Goal: Information Seeking & Learning: Learn about a topic

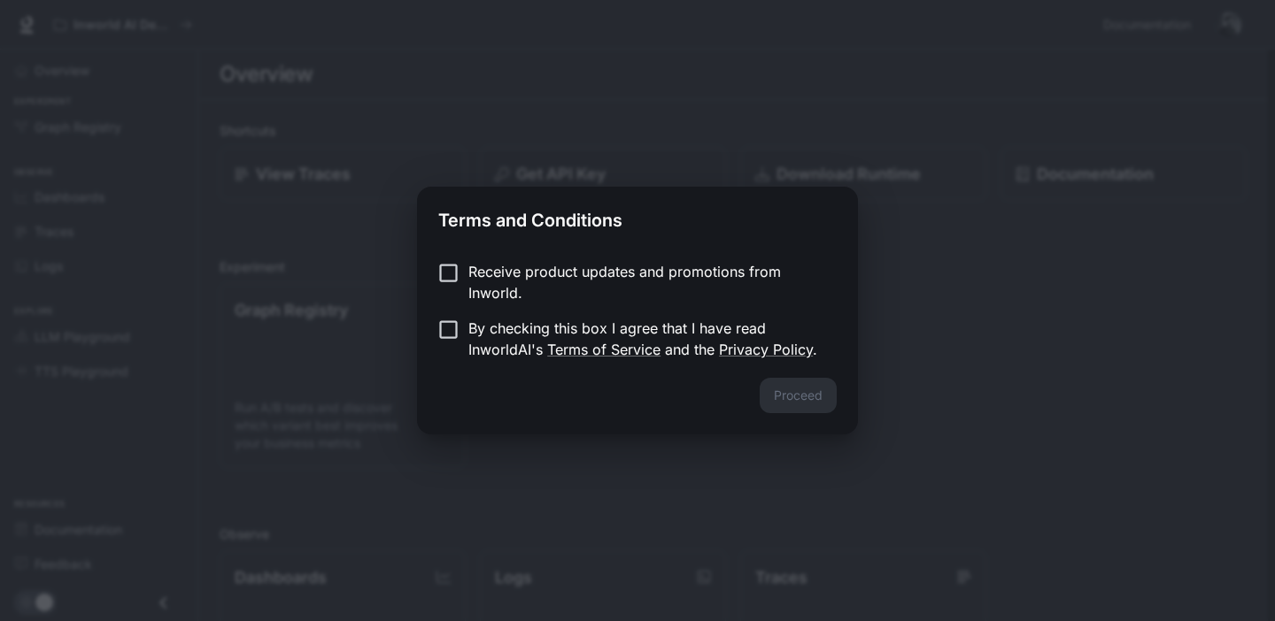
click at [813, 404] on div "Proceed" at bounding box center [637, 406] width 441 height 57
click at [492, 349] on p "By checking this box I agree that I have read InworldAI's Terms of Service and …" at bounding box center [645, 339] width 354 height 42
click at [791, 390] on button "Proceed" at bounding box center [797, 395] width 77 height 35
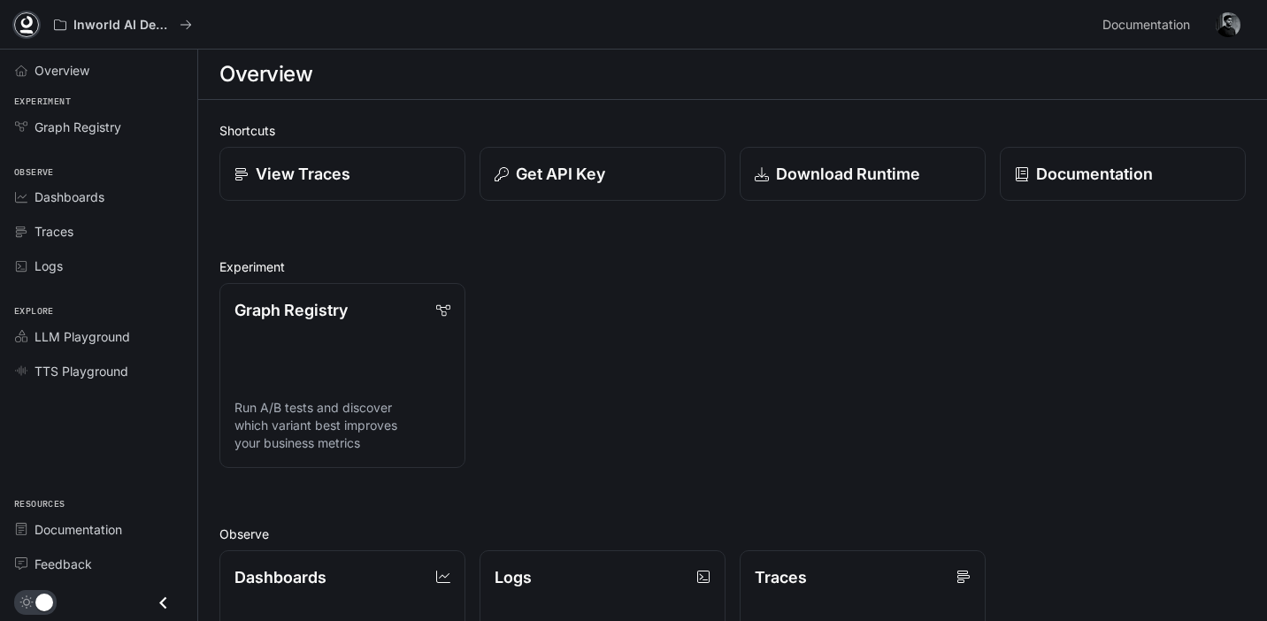
click at [26, 25] on icon at bounding box center [27, 25] width 18 height 18
click at [112, 344] on span "LLM Playground" at bounding box center [83, 336] width 96 height 19
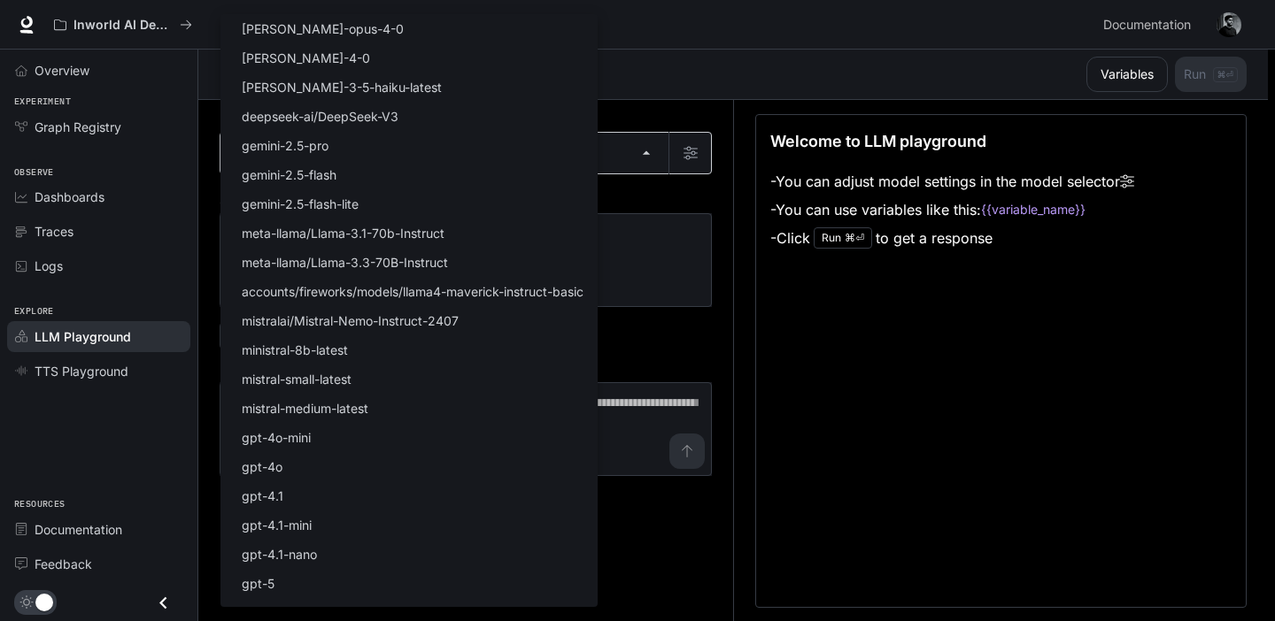
click at [277, 155] on body "Skip to main content Inworld AI Demos Documentation Documentation Portal Overvi…" at bounding box center [637, 311] width 1275 height 622
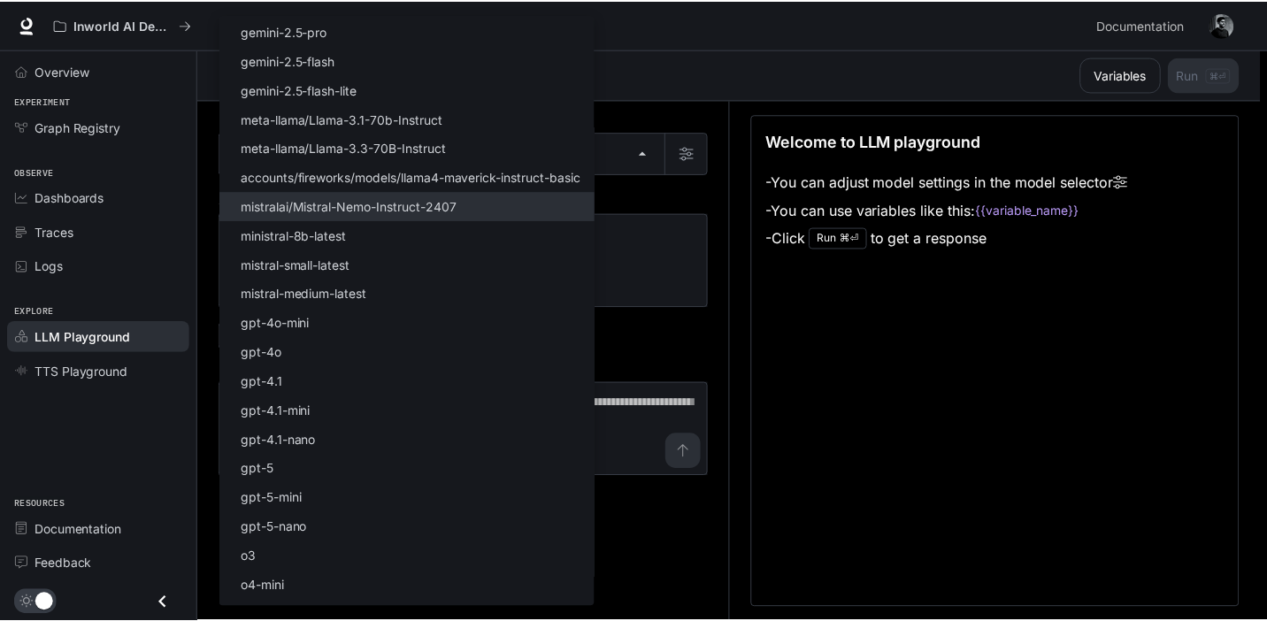
scroll to position [125, 0]
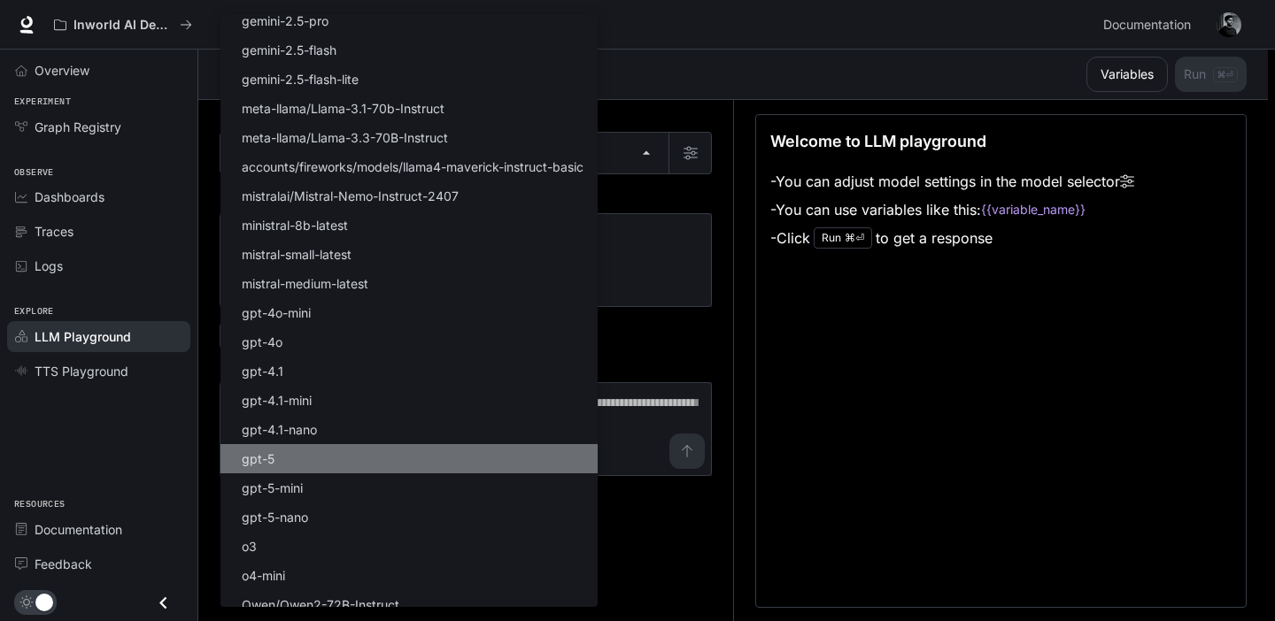
click at [287, 463] on li "gpt-5" at bounding box center [408, 458] width 377 height 29
type input "*****"
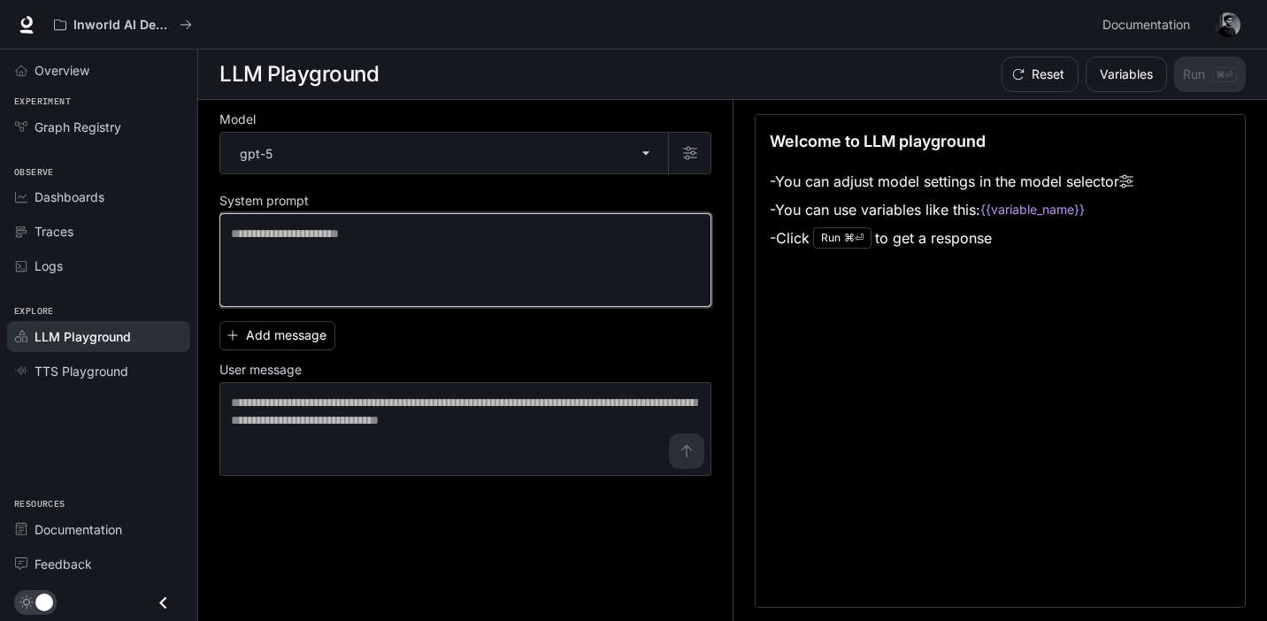
click at [277, 250] on textarea at bounding box center [465, 260] width 469 height 71
type textarea "*****"
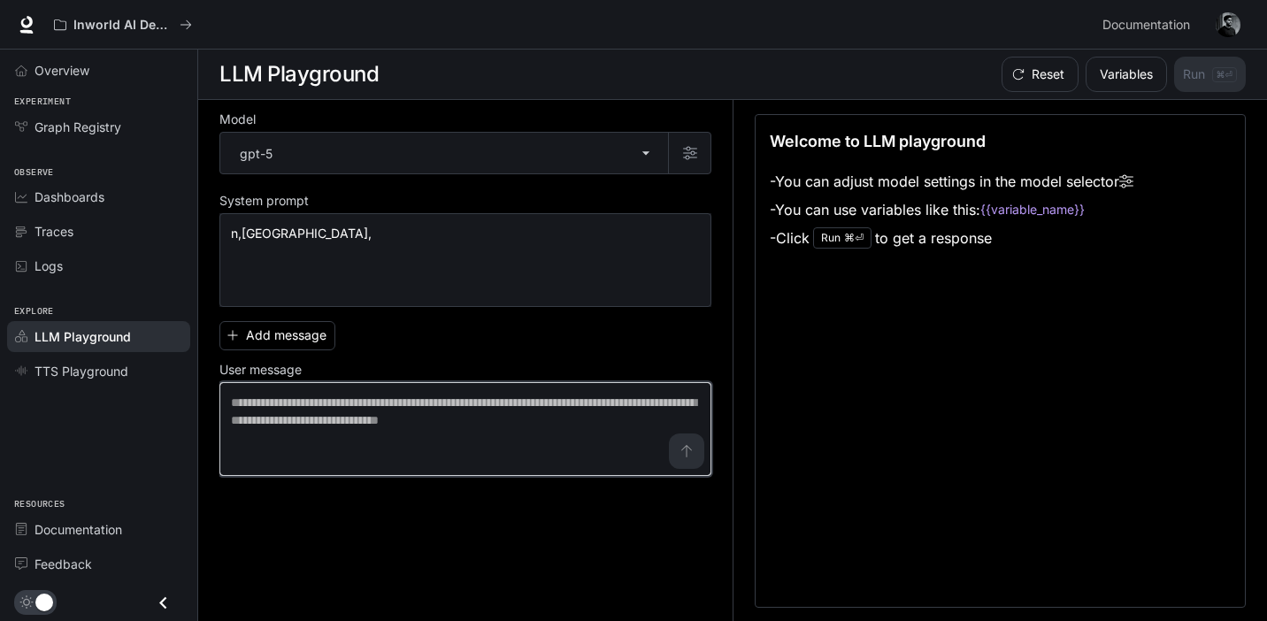
click at [270, 406] on textarea at bounding box center [465, 429] width 469 height 71
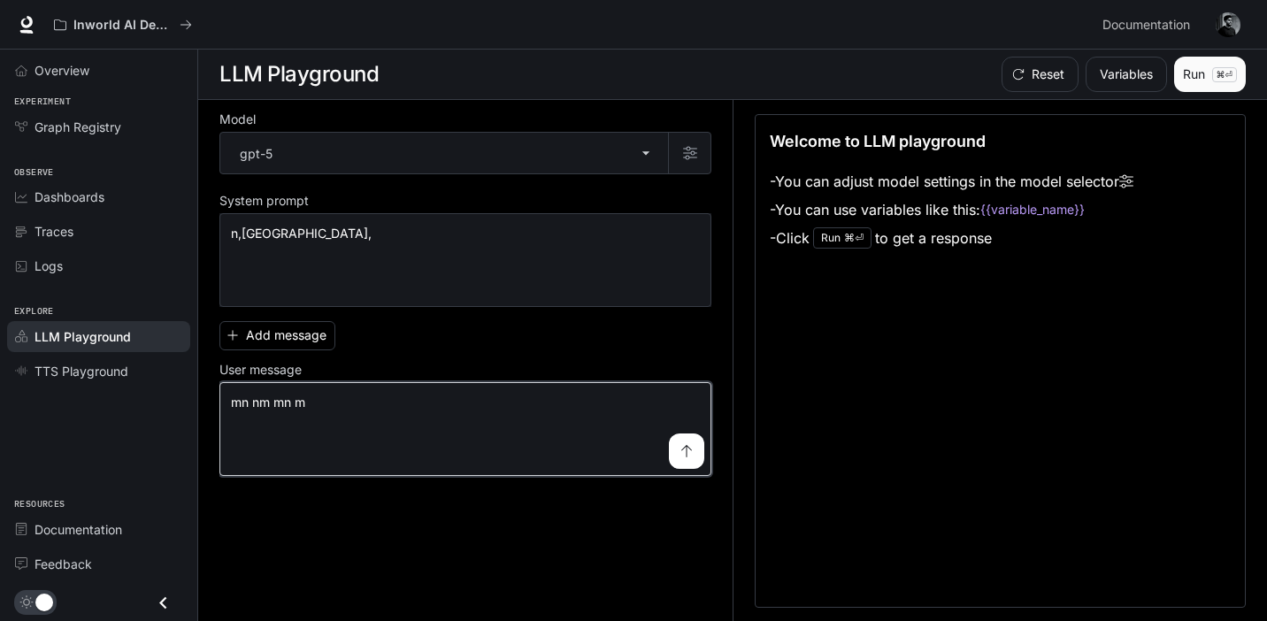
type textarea "**********"
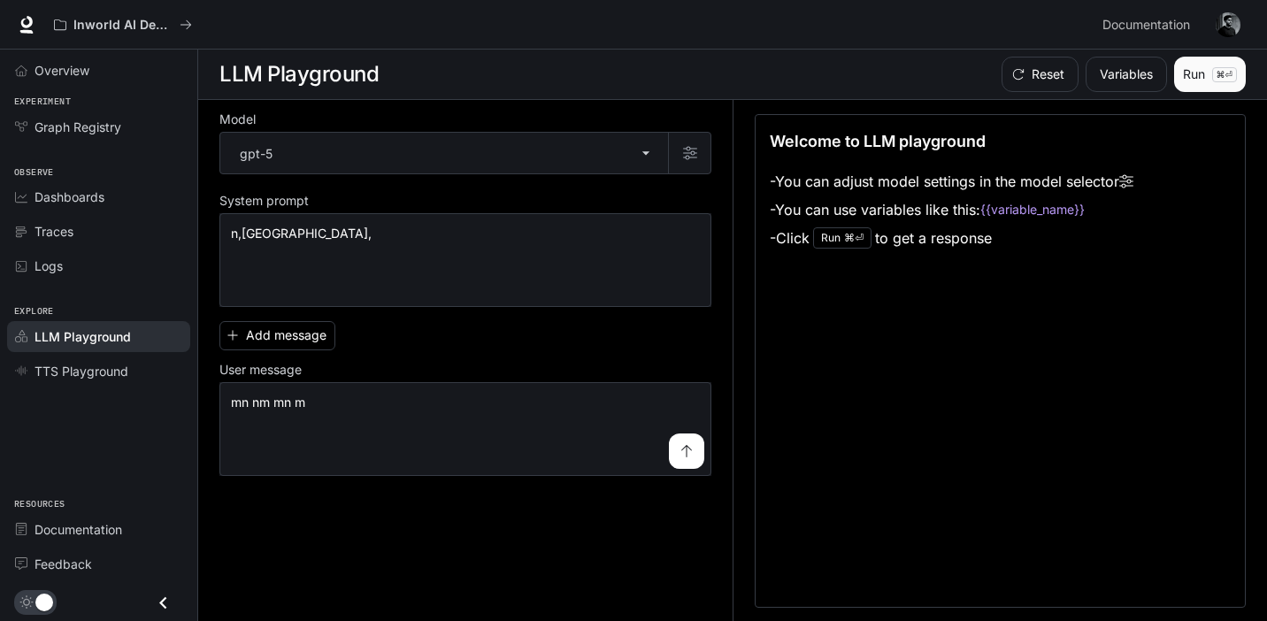
click at [1208, 67] on button "Run ⌘⏎" at bounding box center [1211, 74] width 72 height 35
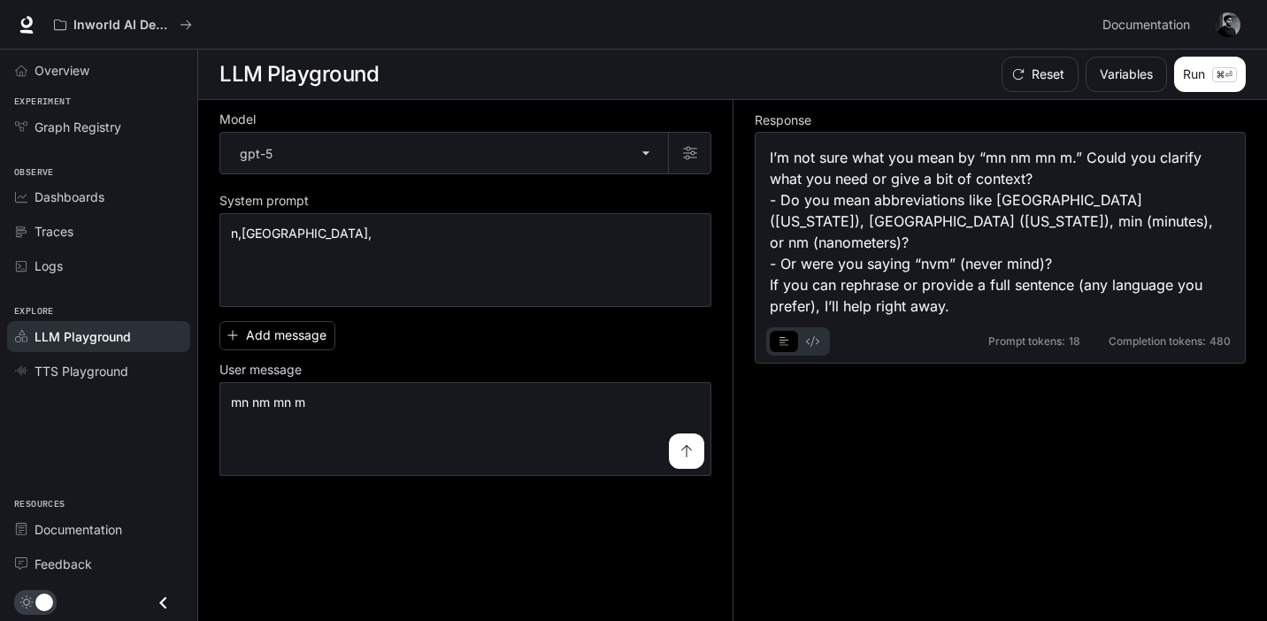
click at [815, 336] on icon "basic tabs example" at bounding box center [812, 341] width 13 height 11
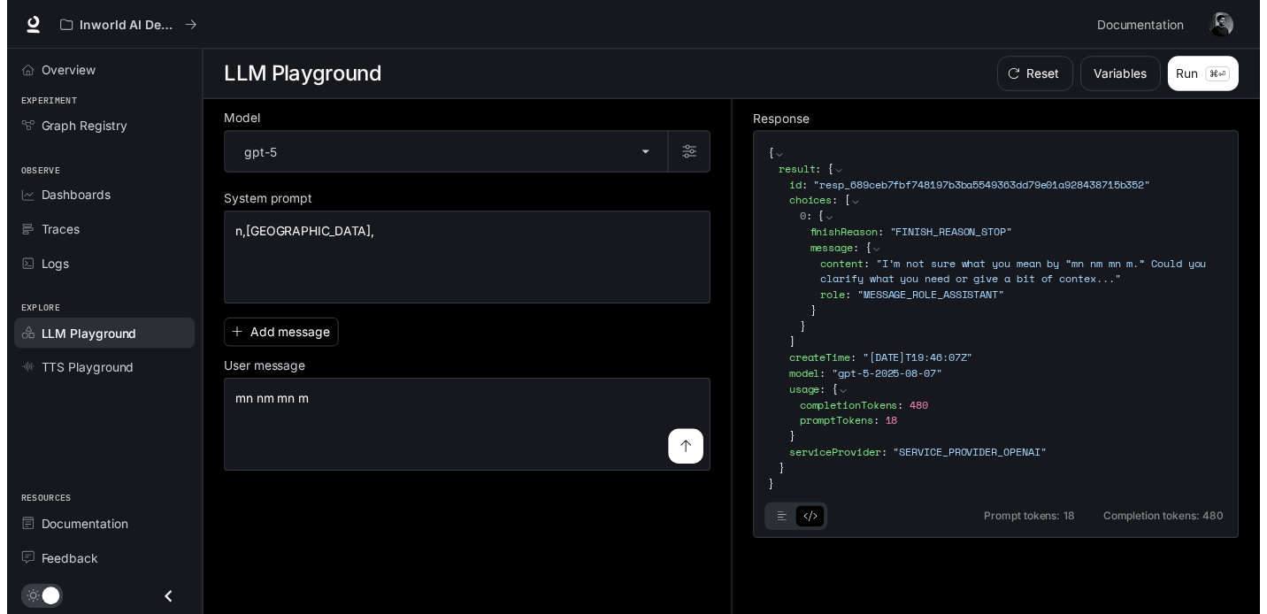
scroll to position [1, 0]
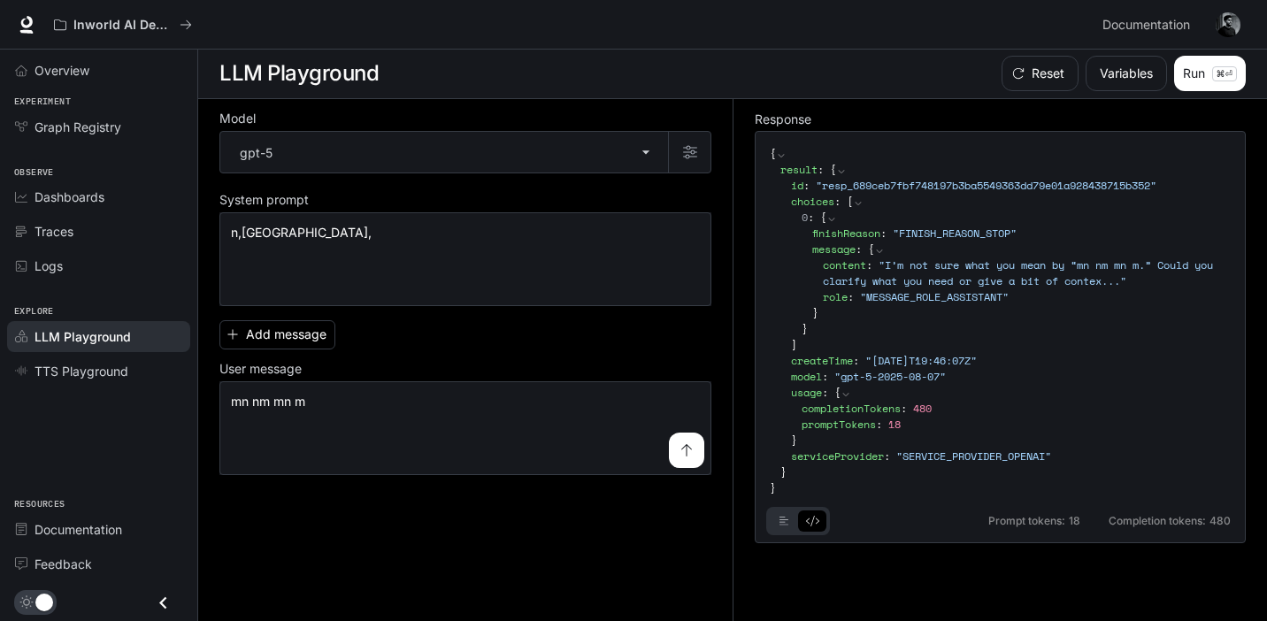
click at [788, 522] on icon "basic tabs example" at bounding box center [785, 521] width 10 height 11
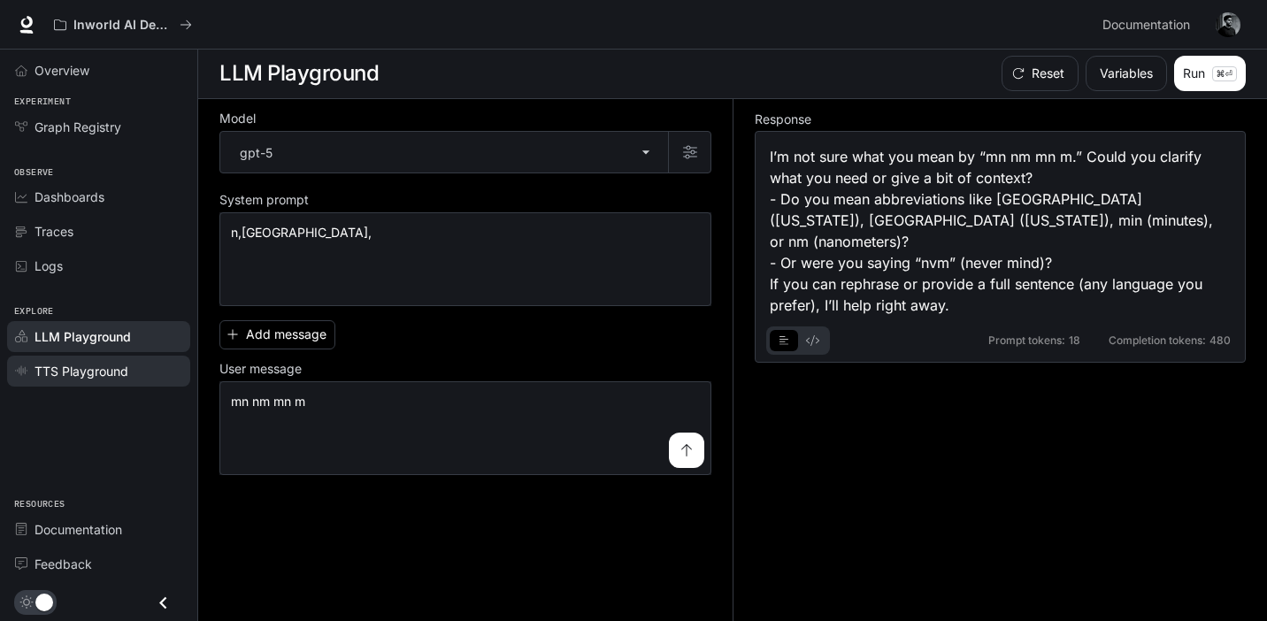
click at [110, 365] on span "TTS Playground" at bounding box center [82, 371] width 94 height 19
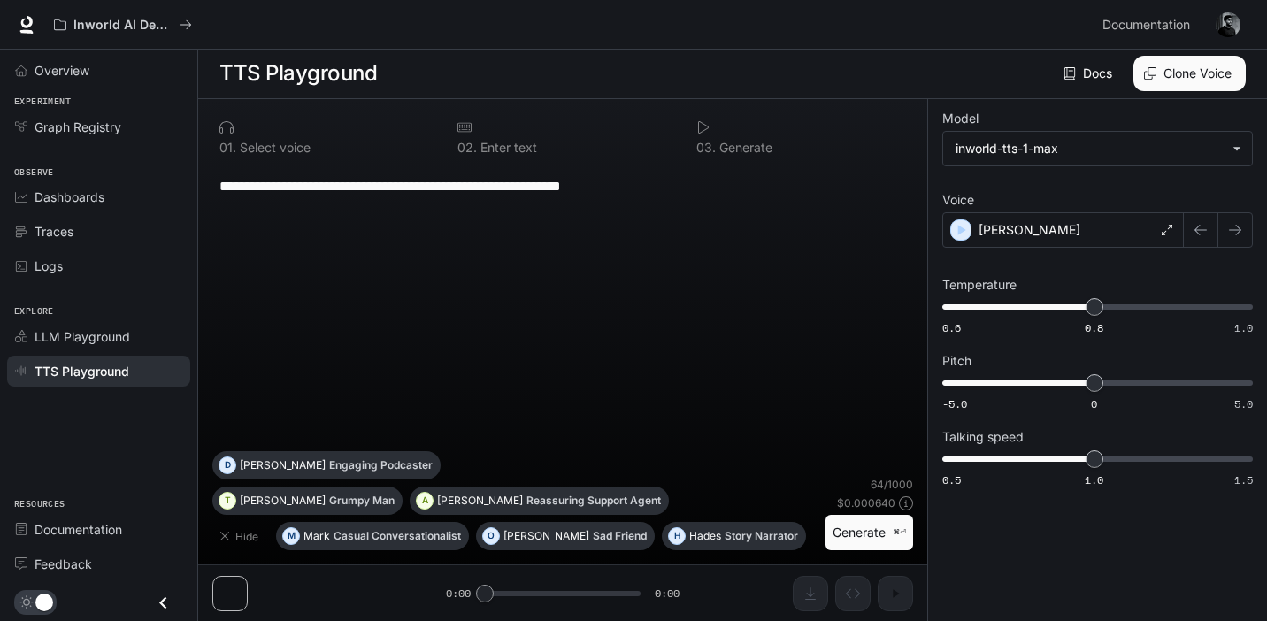
click at [224, 591] on div "**********" at bounding box center [562, 360] width 729 height 522
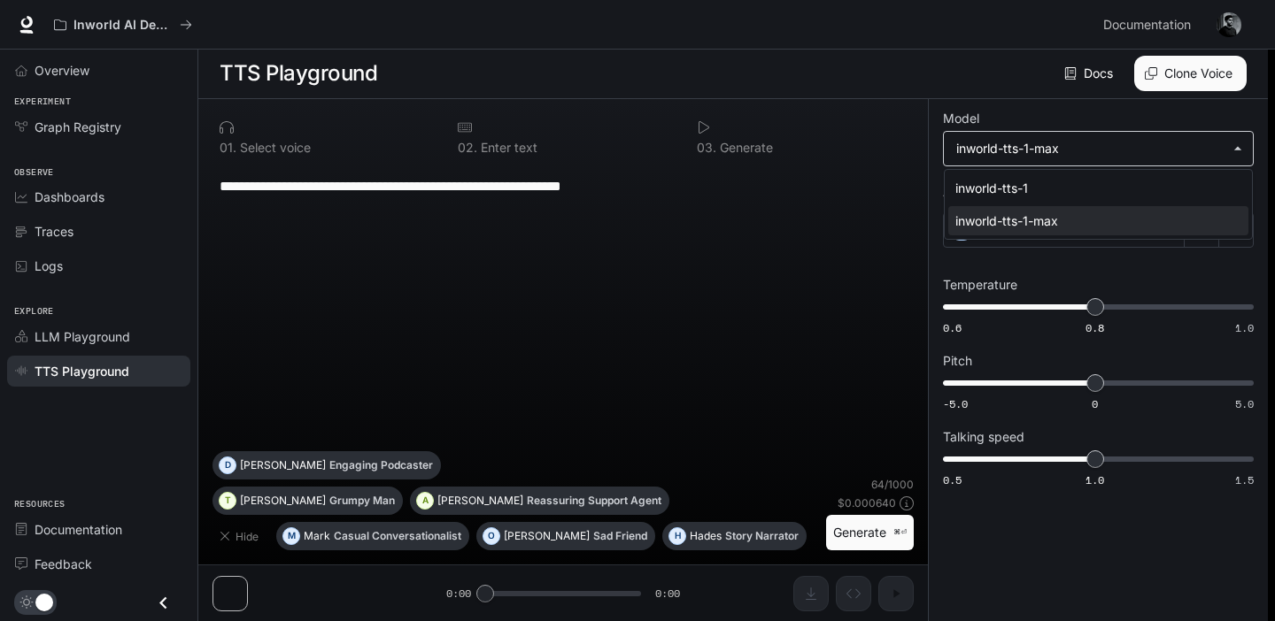
click at [1008, 154] on body "**********" at bounding box center [637, 310] width 1275 height 622
click at [1008, 154] on div at bounding box center [637, 310] width 1275 height 621
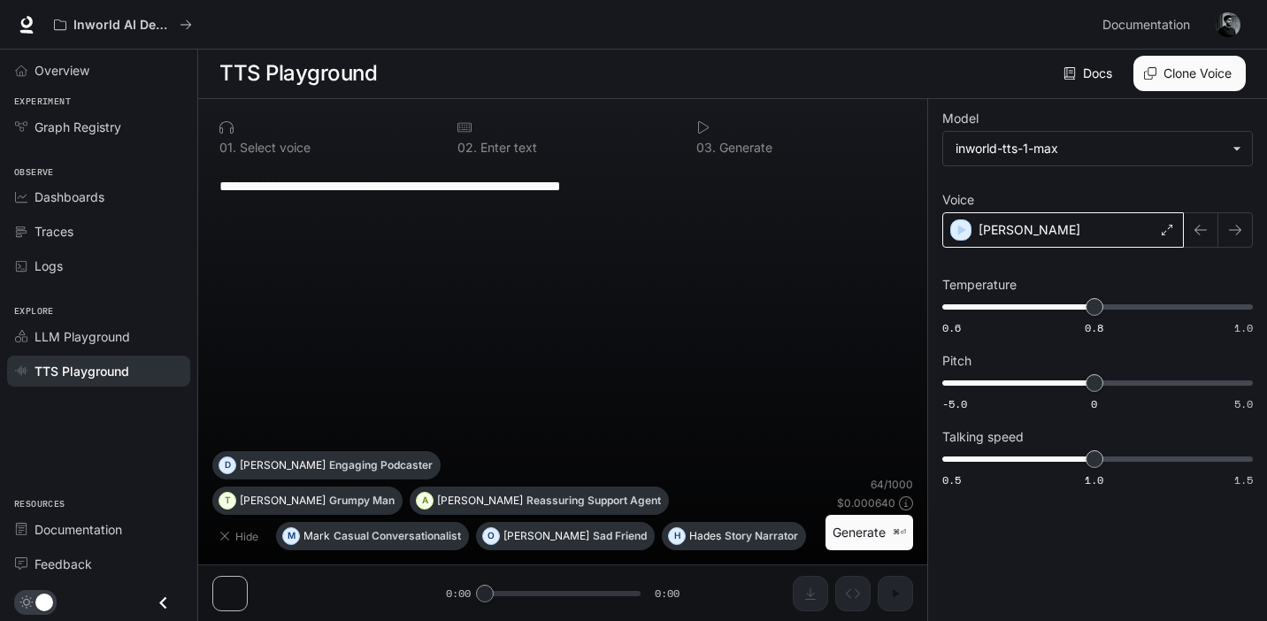
click at [1022, 235] on div "[PERSON_NAME]" at bounding box center [1064, 229] width 242 height 35
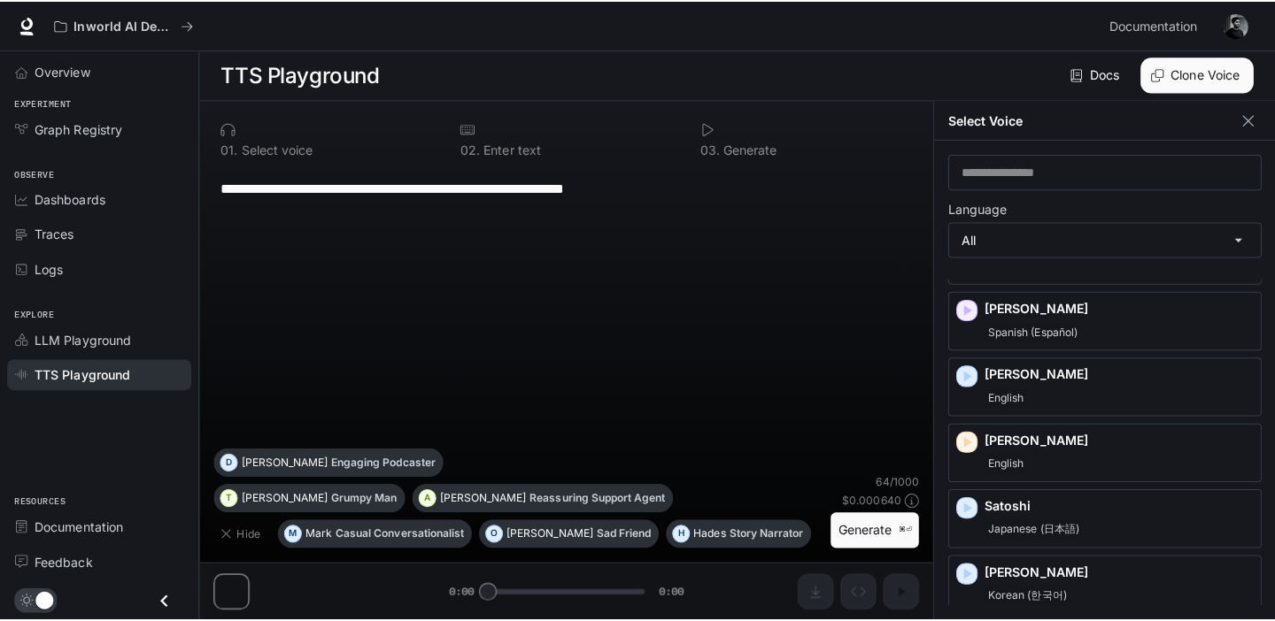
scroll to position [2042, 0]
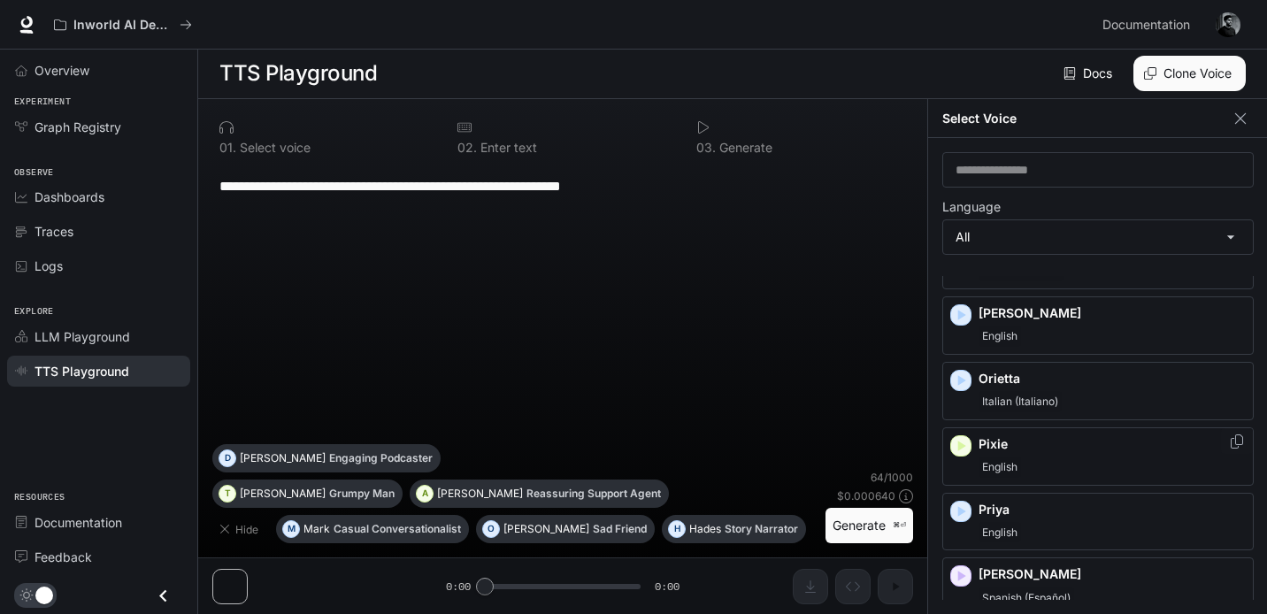
click at [997, 448] on p "Pixie" at bounding box center [1112, 444] width 267 height 18
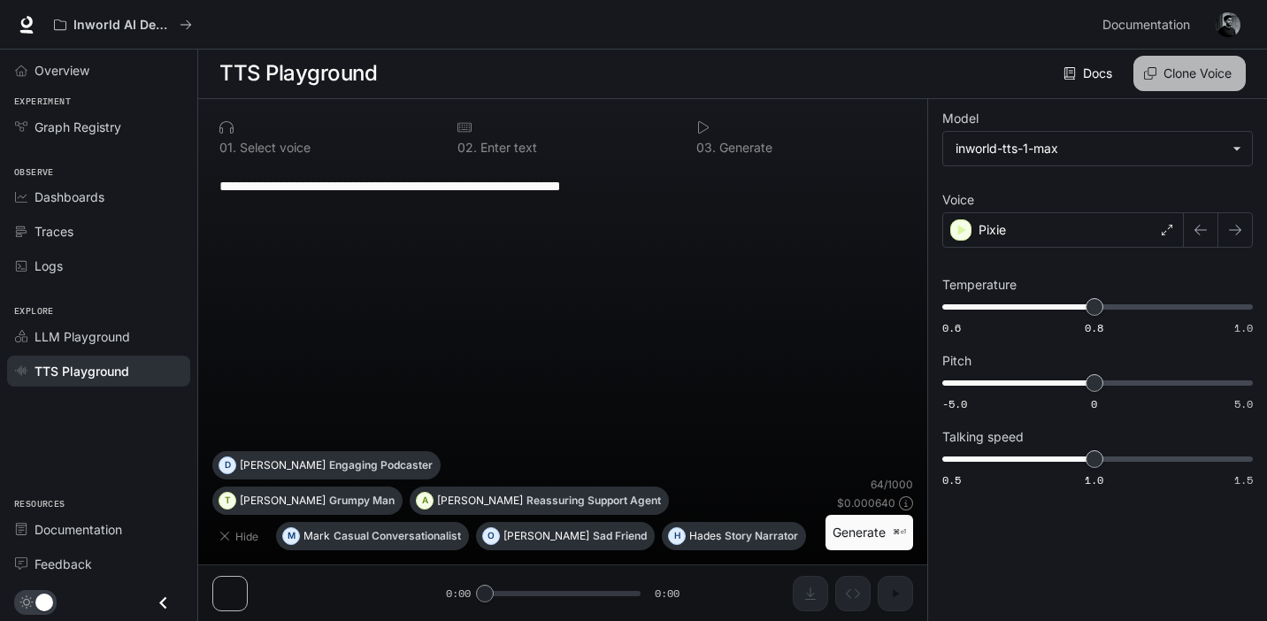
click at [1199, 83] on button "Clone Voice" at bounding box center [1190, 73] width 112 height 35
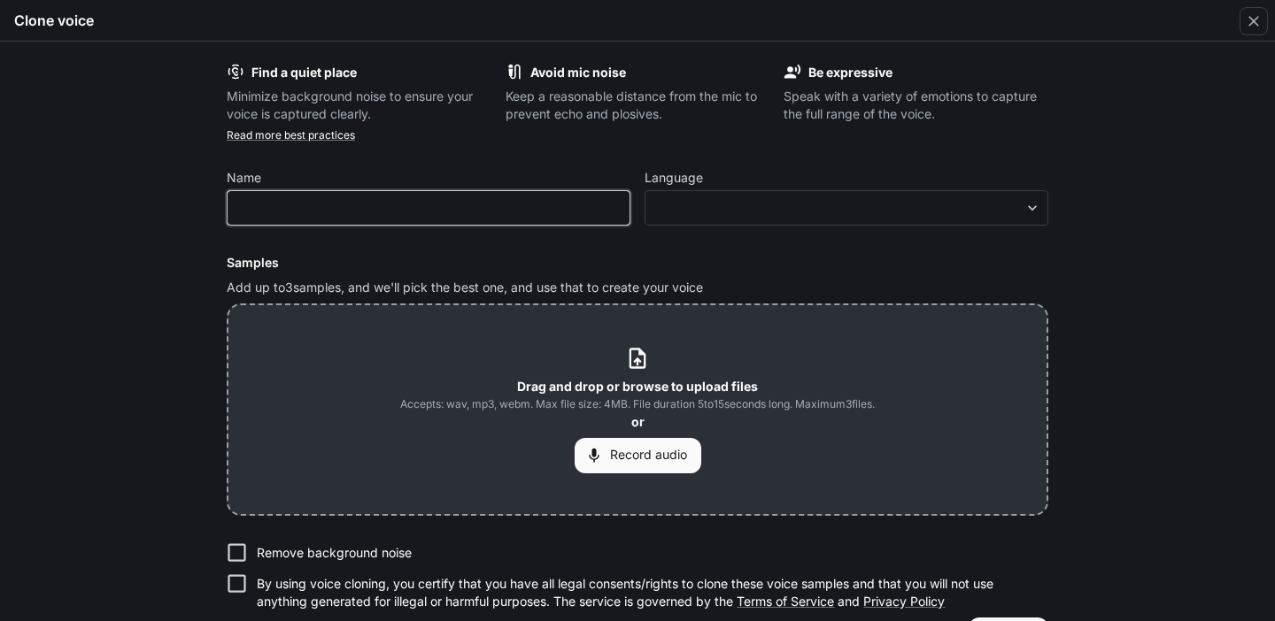
click at [454, 207] on input "text" at bounding box center [428, 208] width 402 height 18
click at [170, 220] on div "Find a quiet place Minimize background noise to ensure your voice is captured c…" at bounding box center [637, 332] width 1275 height 580
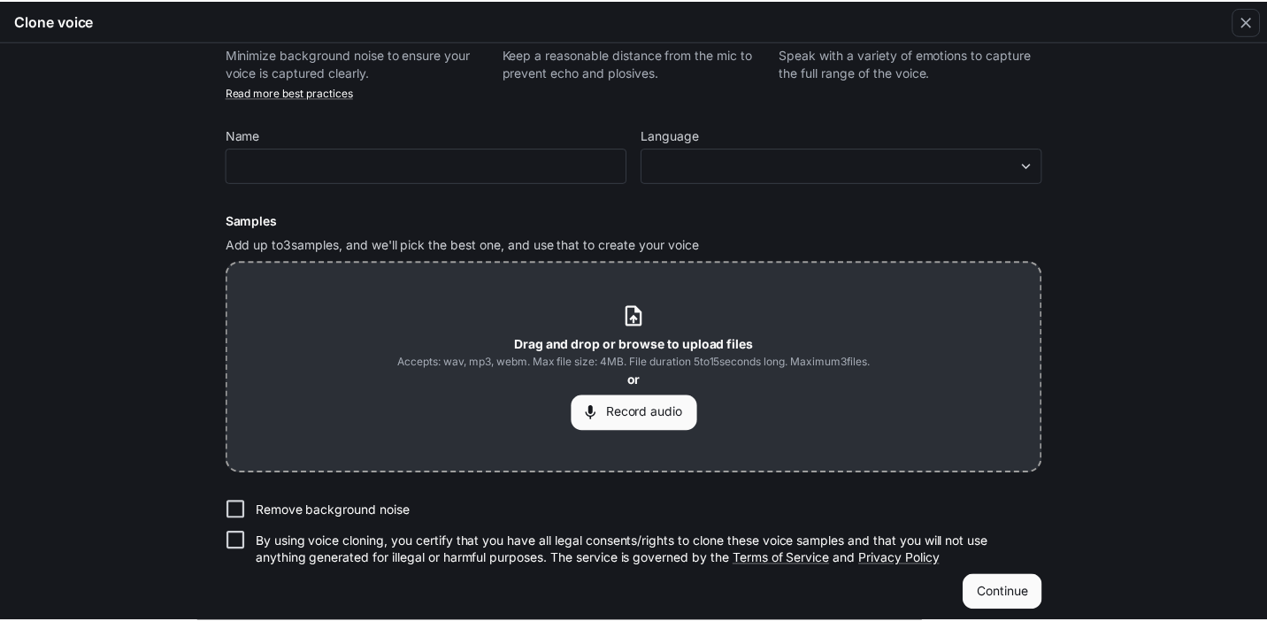
scroll to position [53, 0]
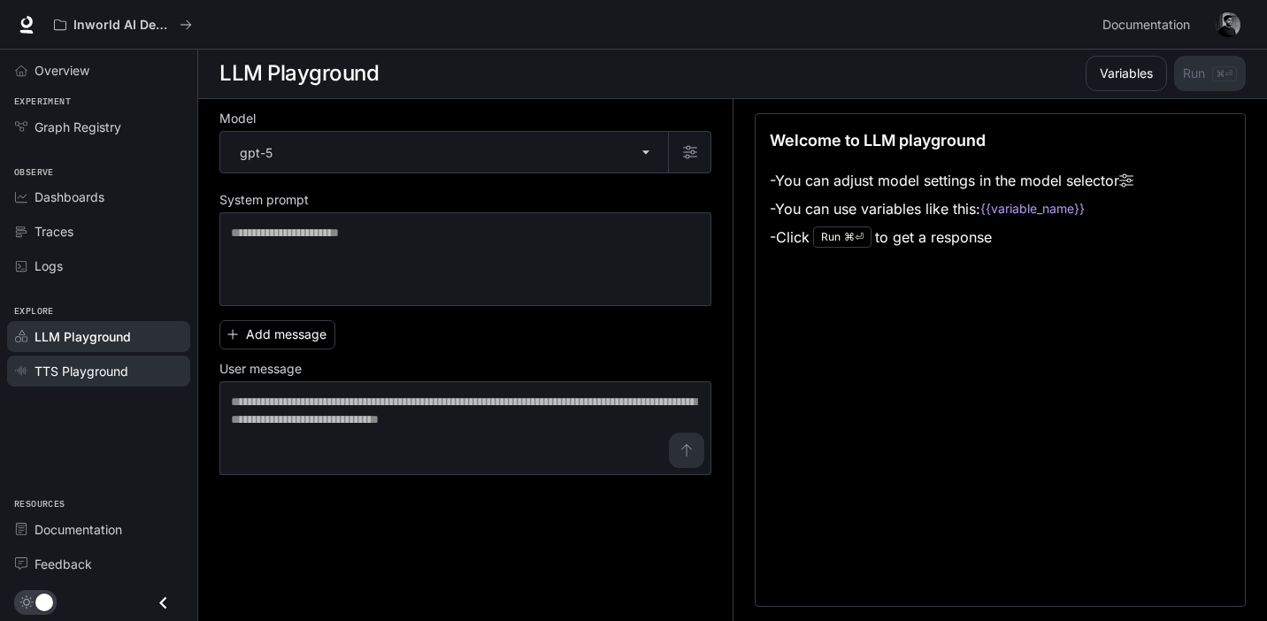
click at [127, 381] on link "TTS Playground" at bounding box center [98, 371] width 183 height 31
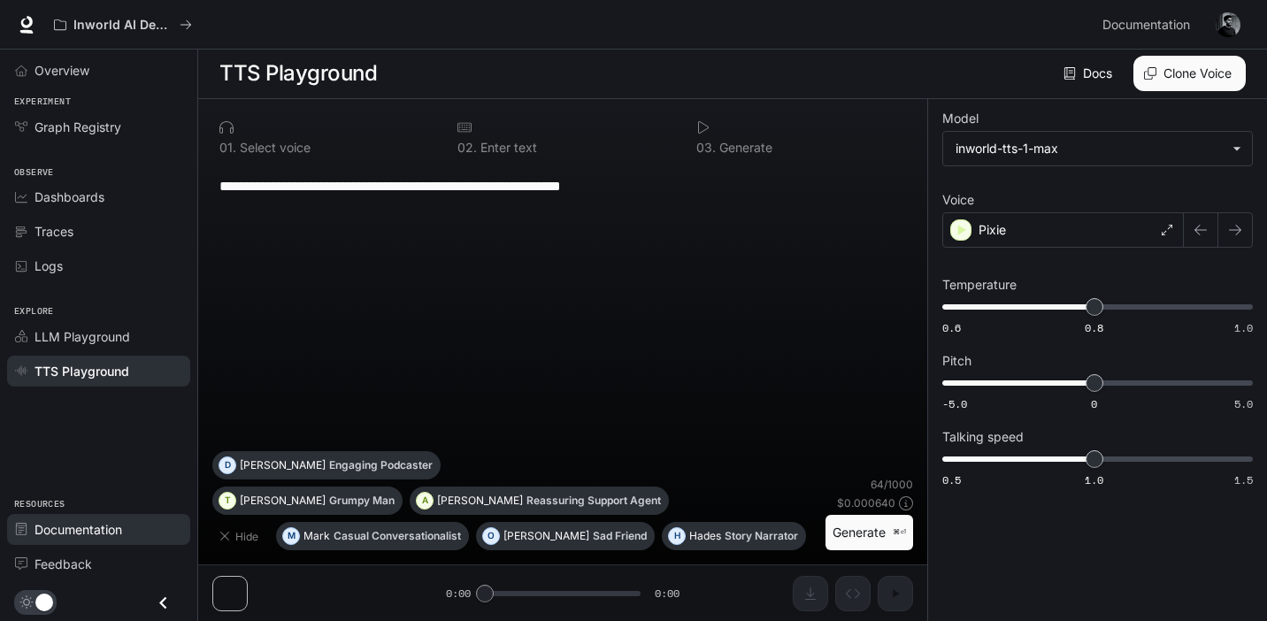
click at [93, 535] on span "Documentation" at bounding box center [79, 529] width 88 height 19
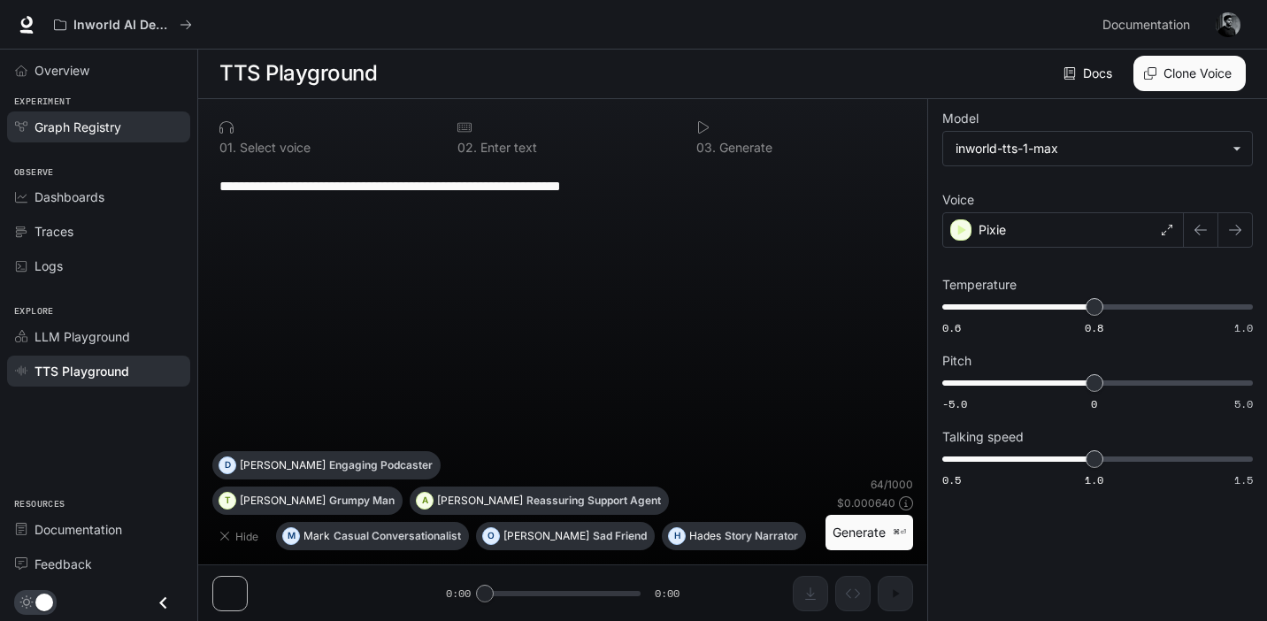
click at [128, 131] on div "Graph Registry" at bounding box center [109, 127] width 148 height 19
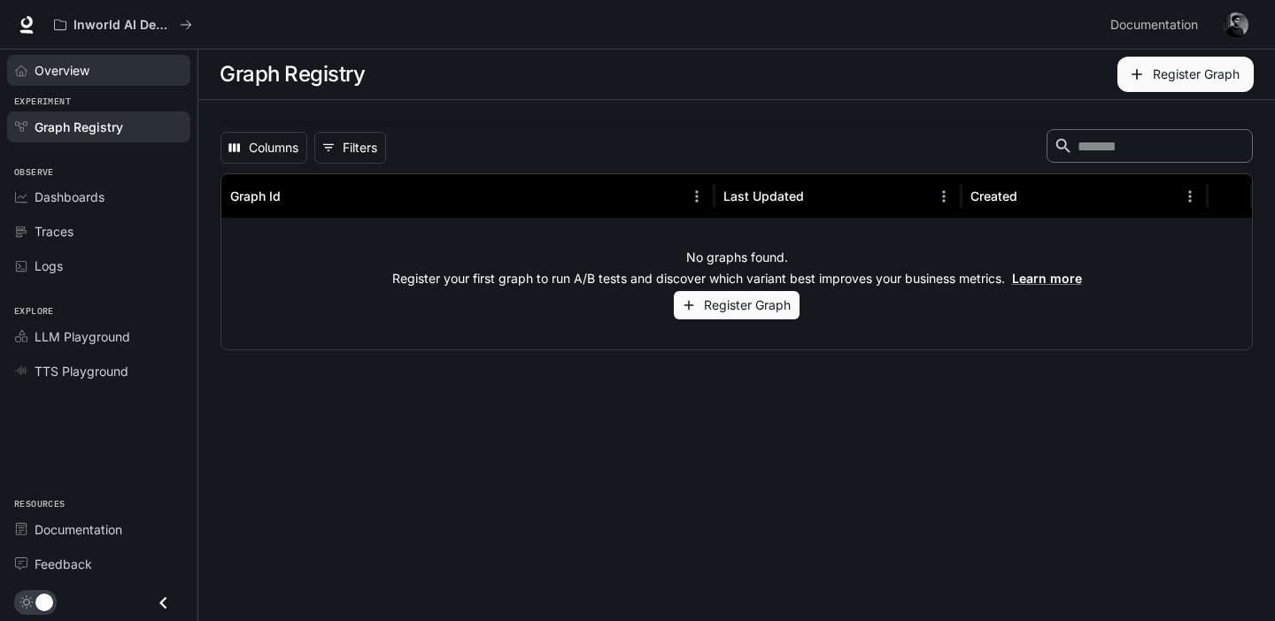
click at [79, 62] on span "Overview" at bounding box center [62, 70] width 55 height 19
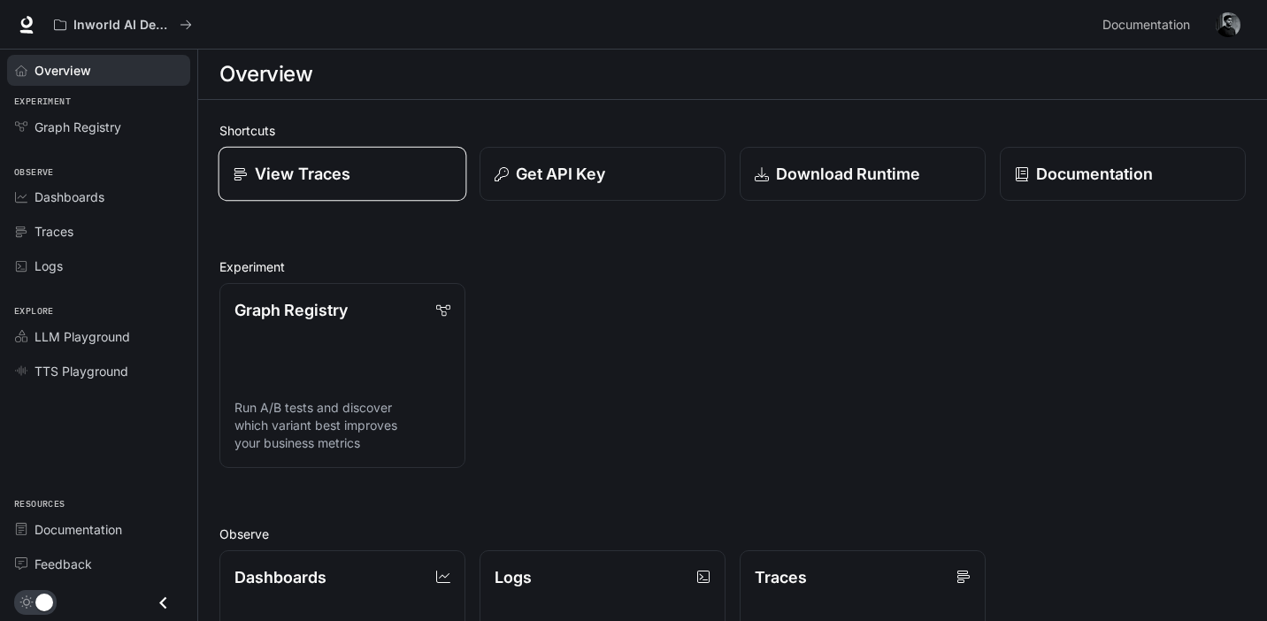
click at [373, 162] on div "View Traces" at bounding box center [343, 174] width 218 height 24
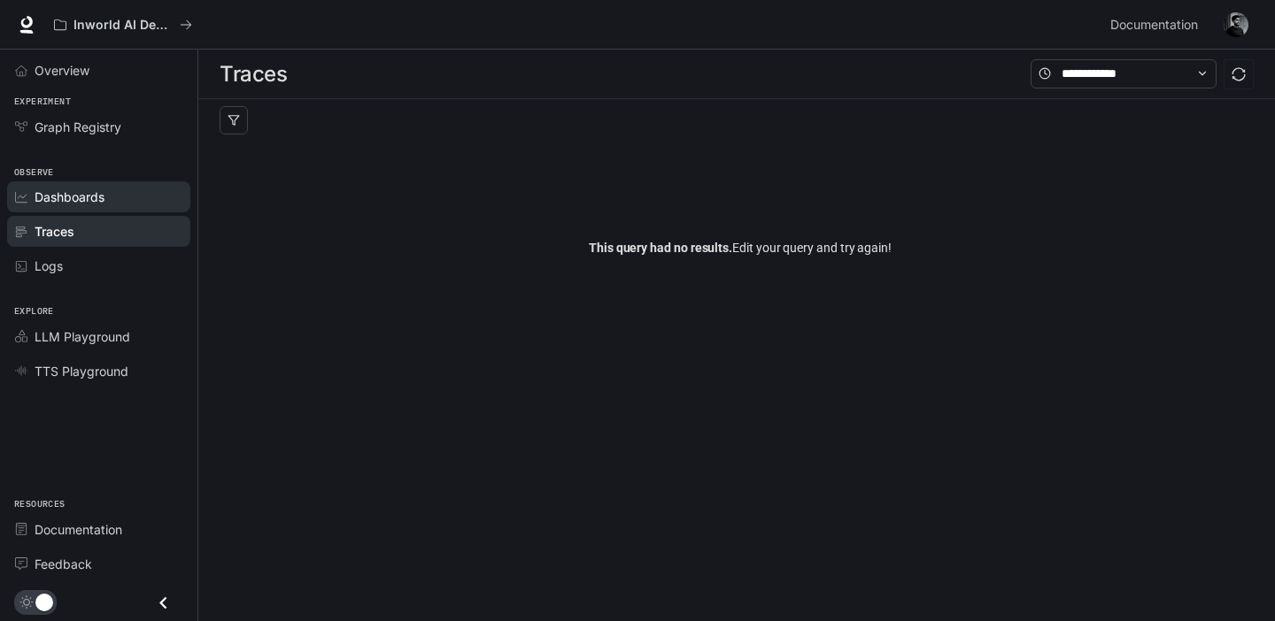
click at [121, 195] on div "Dashboards" at bounding box center [109, 197] width 148 height 19
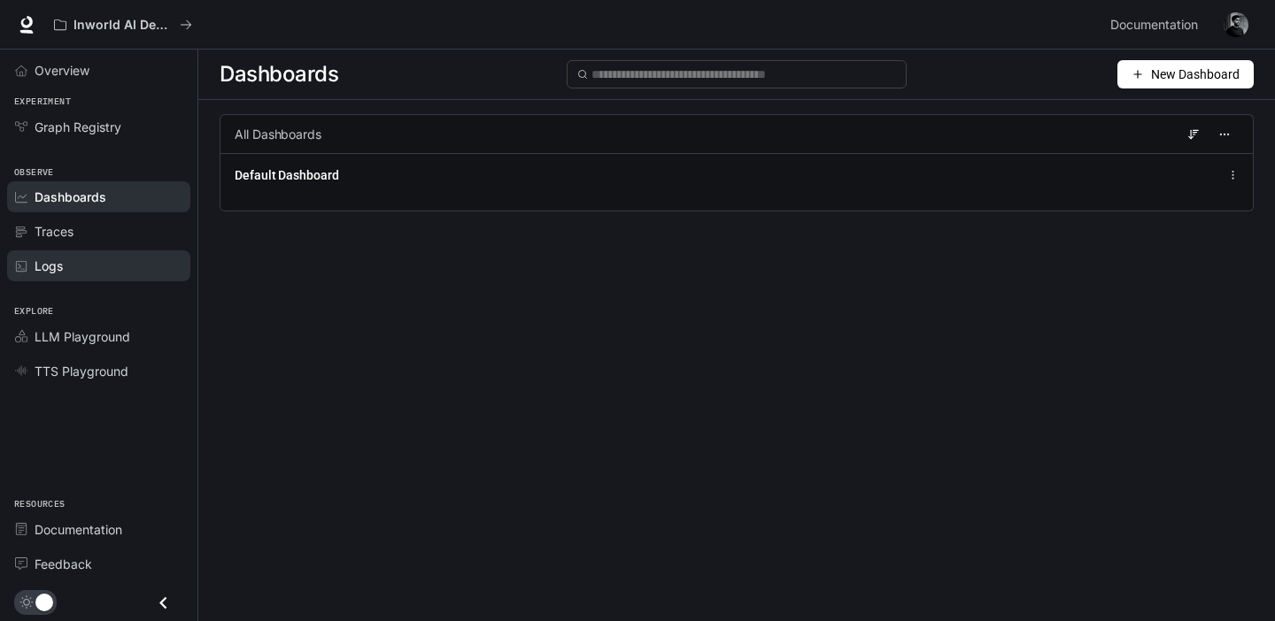
click at [70, 263] on div "Logs" at bounding box center [109, 266] width 148 height 19
